Goal: Check status: Check status

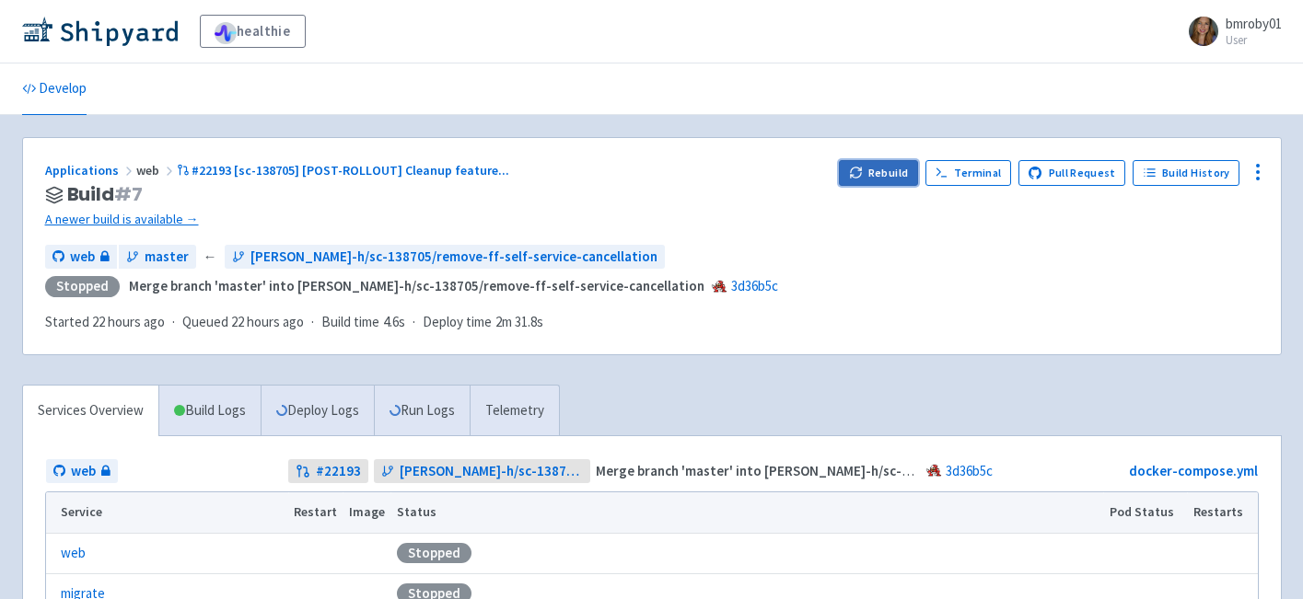
click at [863, 178] on icon "button" at bounding box center [856, 173] width 14 height 14
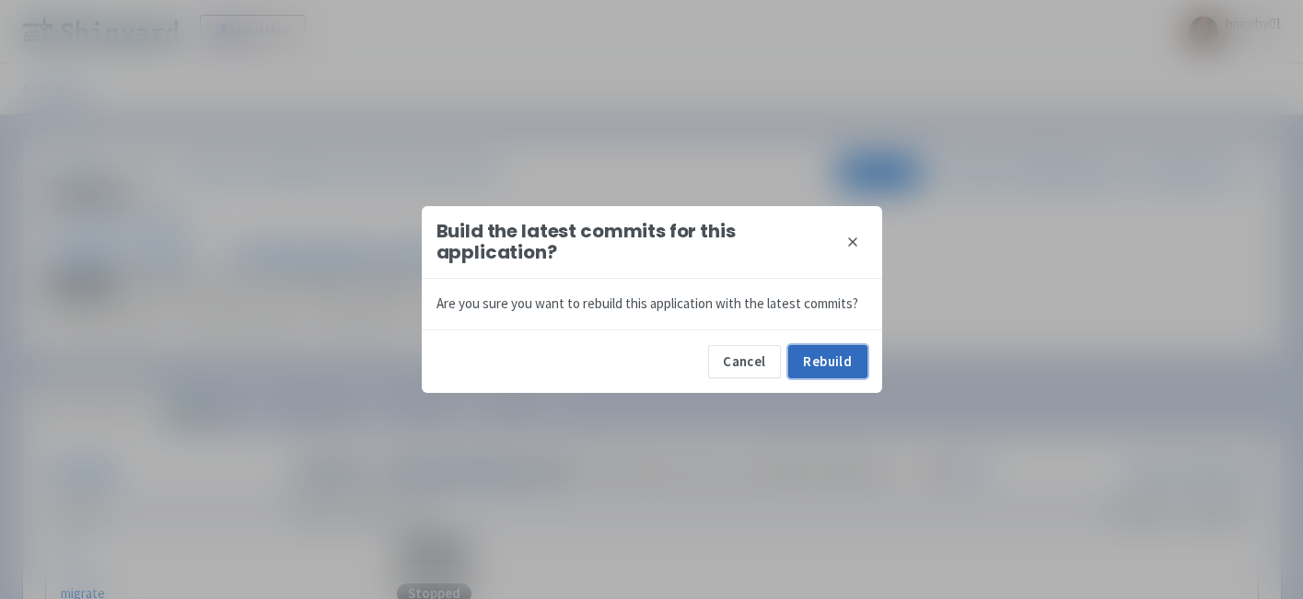
click at [836, 363] on button "Rebuild" at bounding box center [827, 361] width 79 height 33
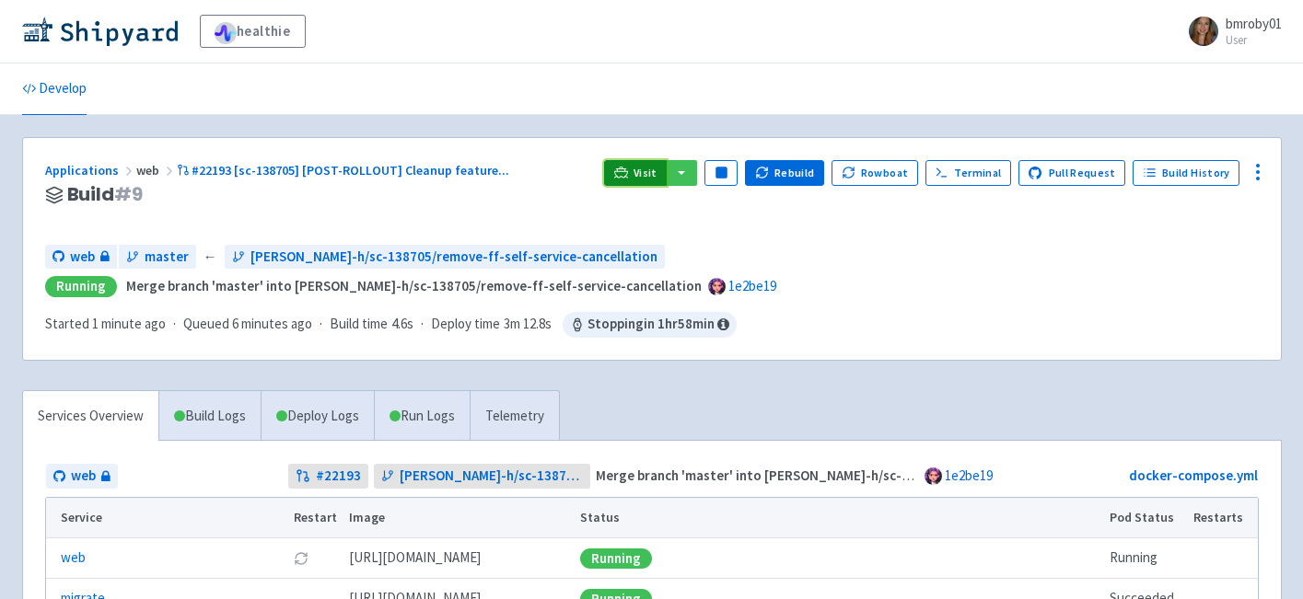
click at [657, 174] on span "Visit" at bounding box center [645, 173] width 24 height 15
